Goal: Information Seeking & Learning: Learn about a topic

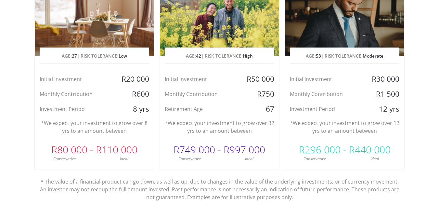
scroll to position [358, 0]
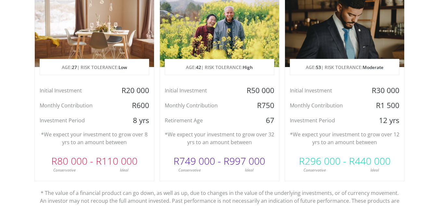
drag, startPoint x: 251, startPoint y: 159, endPoint x: 228, endPoint y: 163, distance: 23.5
click at [228, 163] on div "R749 000 - R997 000" at bounding box center [219, 161] width 119 height 20
click at [254, 161] on div "R749 000 - R997 000" at bounding box center [219, 161] width 119 height 20
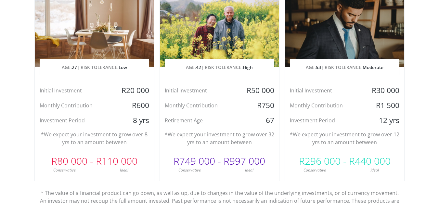
drag, startPoint x: 254, startPoint y: 161, endPoint x: 238, endPoint y: 161, distance: 15.3
click at [238, 161] on div "R749 000 - R997 000" at bounding box center [219, 161] width 119 height 20
click at [259, 158] on div "R749 000 - R997 000" at bounding box center [219, 161] width 119 height 20
click at [254, 158] on div "R749 000 - R997 000" at bounding box center [219, 161] width 119 height 20
click at [253, 159] on div "R749 000 - R997 000" at bounding box center [219, 161] width 119 height 20
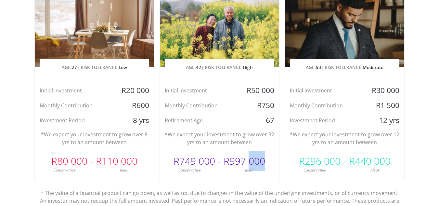
click at [252, 159] on div "R749 000 - R997 000" at bounding box center [219, 161] width 119 height 20
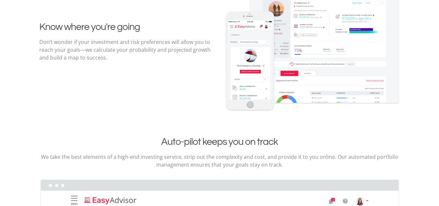
scroll to position [813, 0]
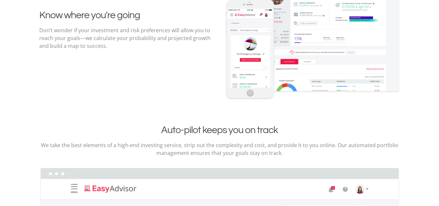
click at [199, 66] on div "Know where you're going Don’t wonder if your investment and risk preferences wi…" at bounding box center [219, 32] width 371 height 136
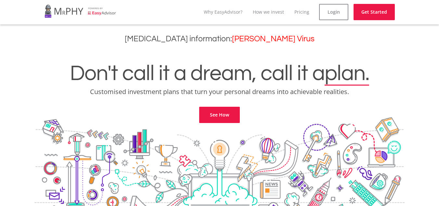
scroll to position [0, 0]
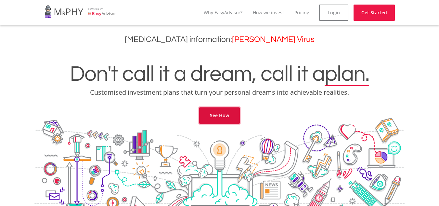
click at [222, 118] on link "See How" at bounding box center [219, 115] width 41 height 16
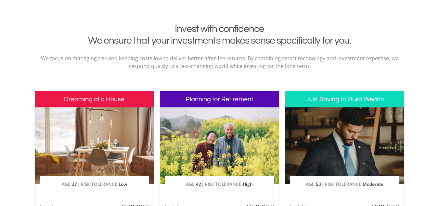
scroll to position [264, 0]
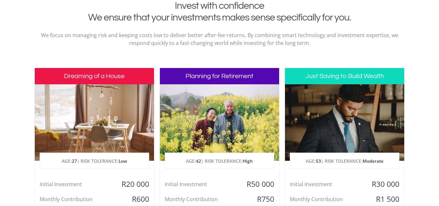
click at [231, 82] on h3 "Planning for Retirement" at bounding box center [219, 76] width 119 height 16
click at [227, 152] on div at bounding box center [219, 122] width 119 height 76
click at [227, 158] on p "AGE: [DEMOGRAPHIC_DATA] | RISK TOLERANCE: High" at bounding box center [219, 161] width 109 height 16
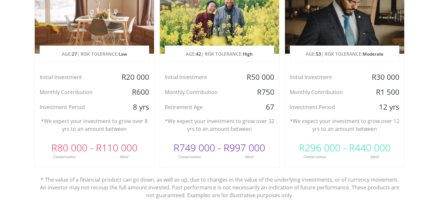
scroll to position [394, 0]
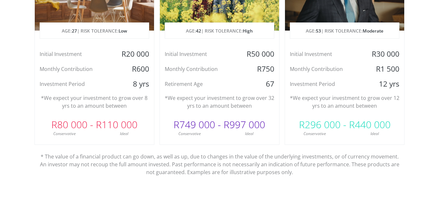
click at [208, 90] on div "Planning for Retirement AGE: [DEMOGRAPHIC_DATA] | RISK TOLERANCE: High Initial …" at bounding box center [220, 41] width 120 height 207
click at [214, 124] on div "R749 000 - R997 000" at bounding box center [219, 125] width 119 height 20
